Goal: Task Accomplishment & Management: Manage account settings

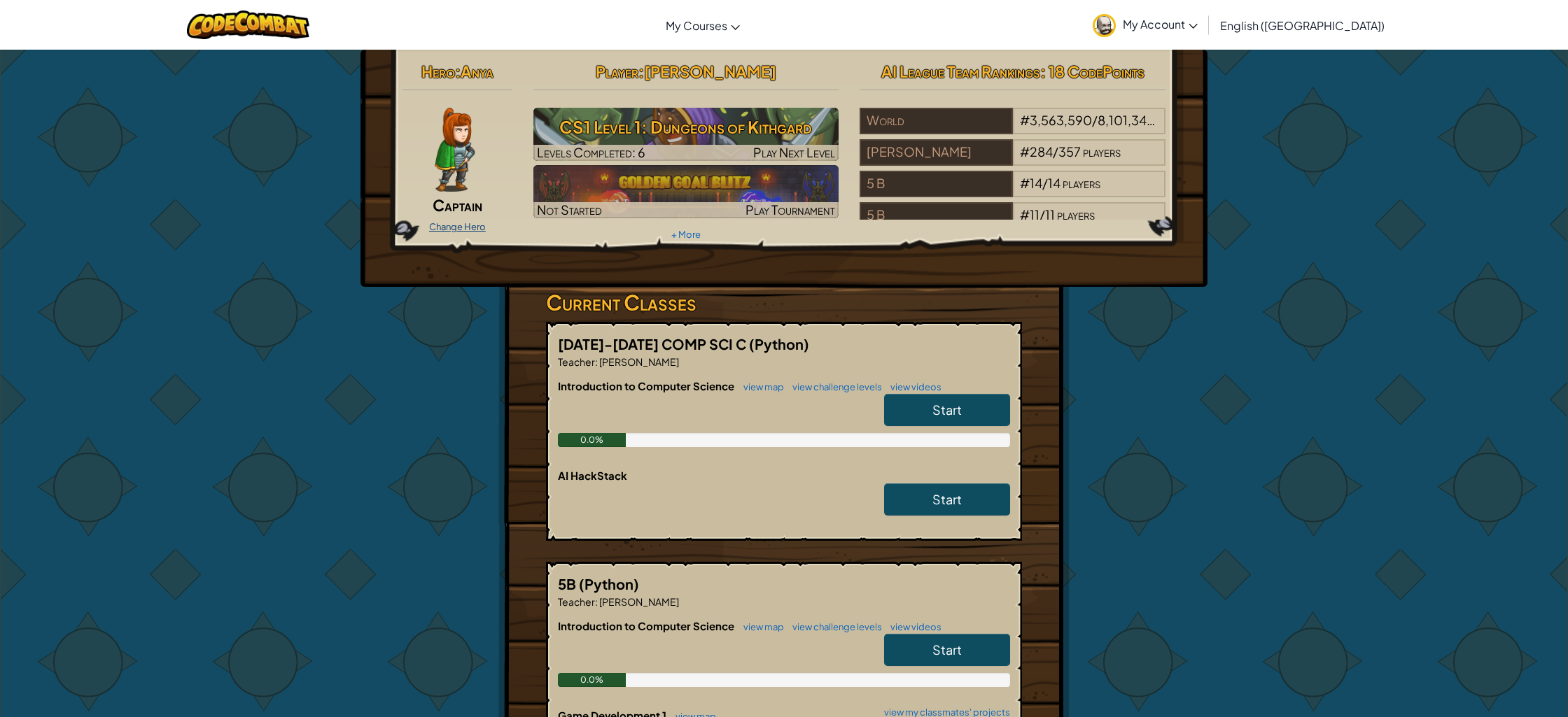
click at [476, 225] on link "Change Hero" at bounding box center [457, 227] width 56 height 11
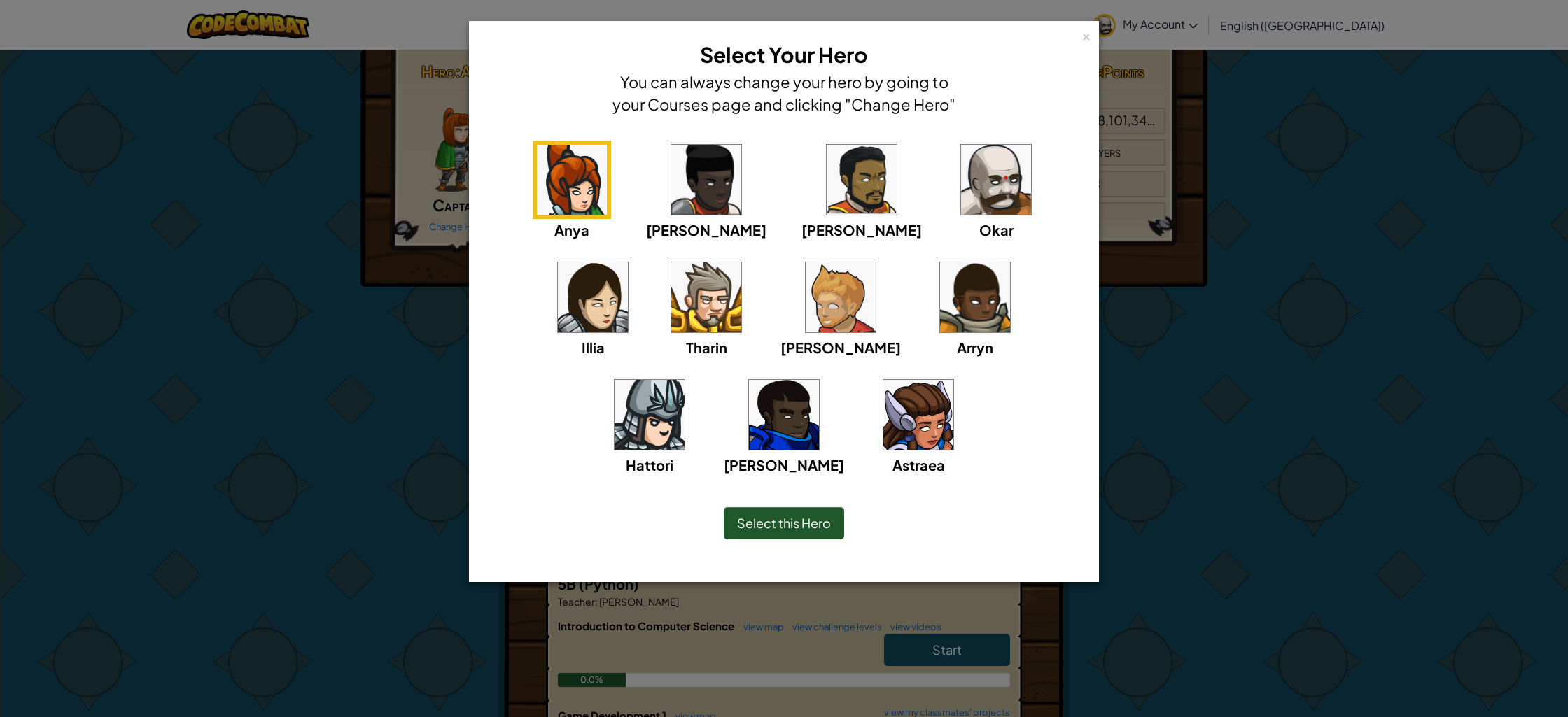
click at [805, 296] on img at bounding box center [840, 297] width 70 height 70
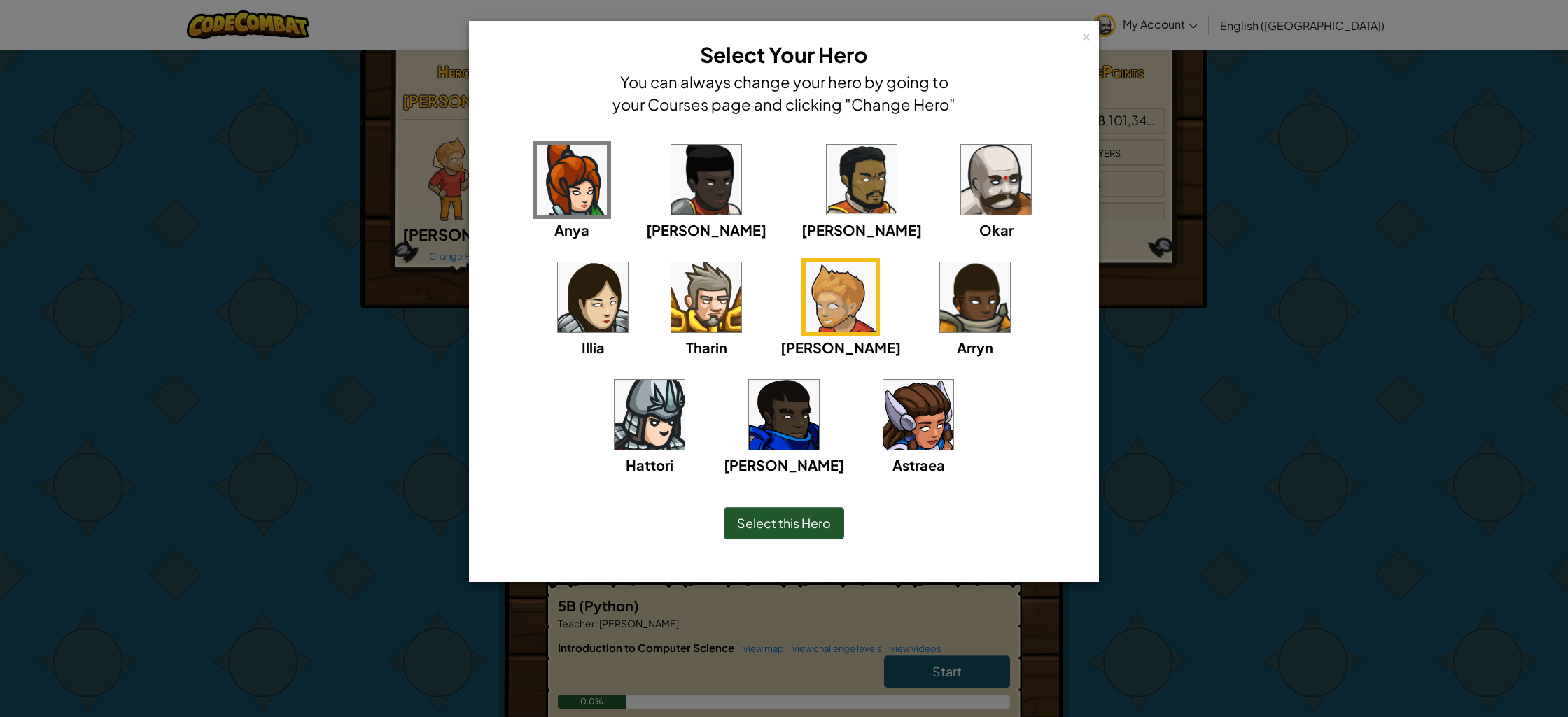
click at [961, 188] on img at bounding box center [996, 179] width 70 height 70
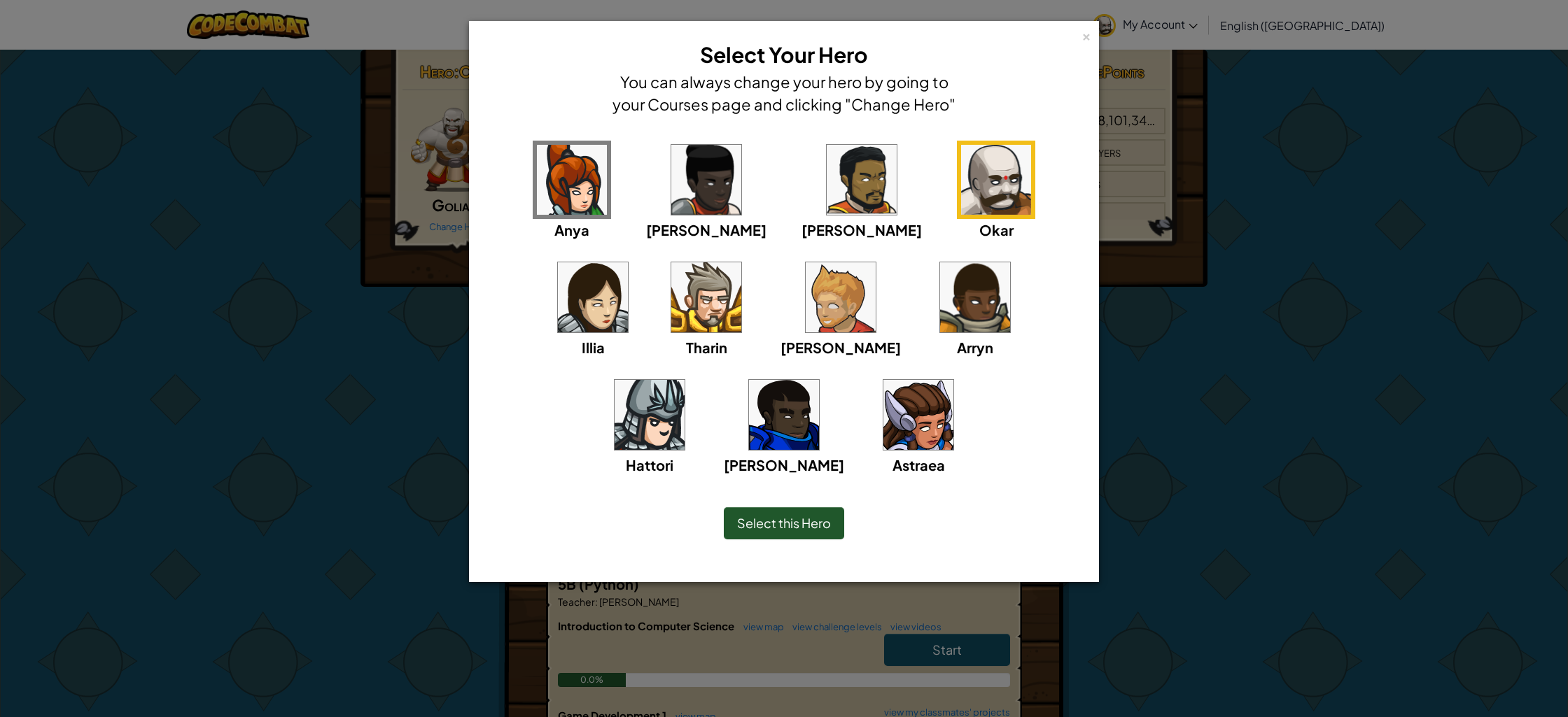
click at [775, 520] on span "Select this Hero" at bounding box center [784, 523] width 93 height 16
